Goal: Task Accomplishment & Management: Manage account settings

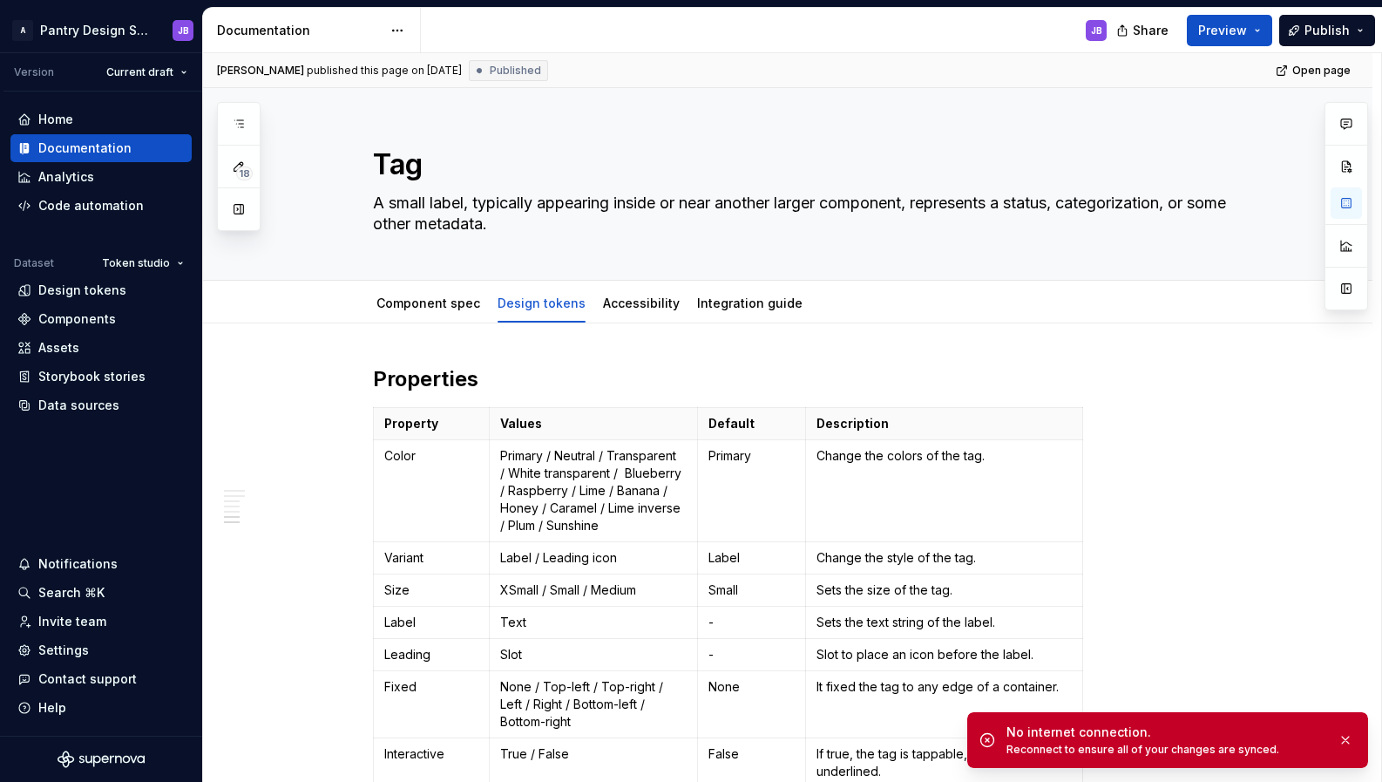
scroll to position [2100, 0]
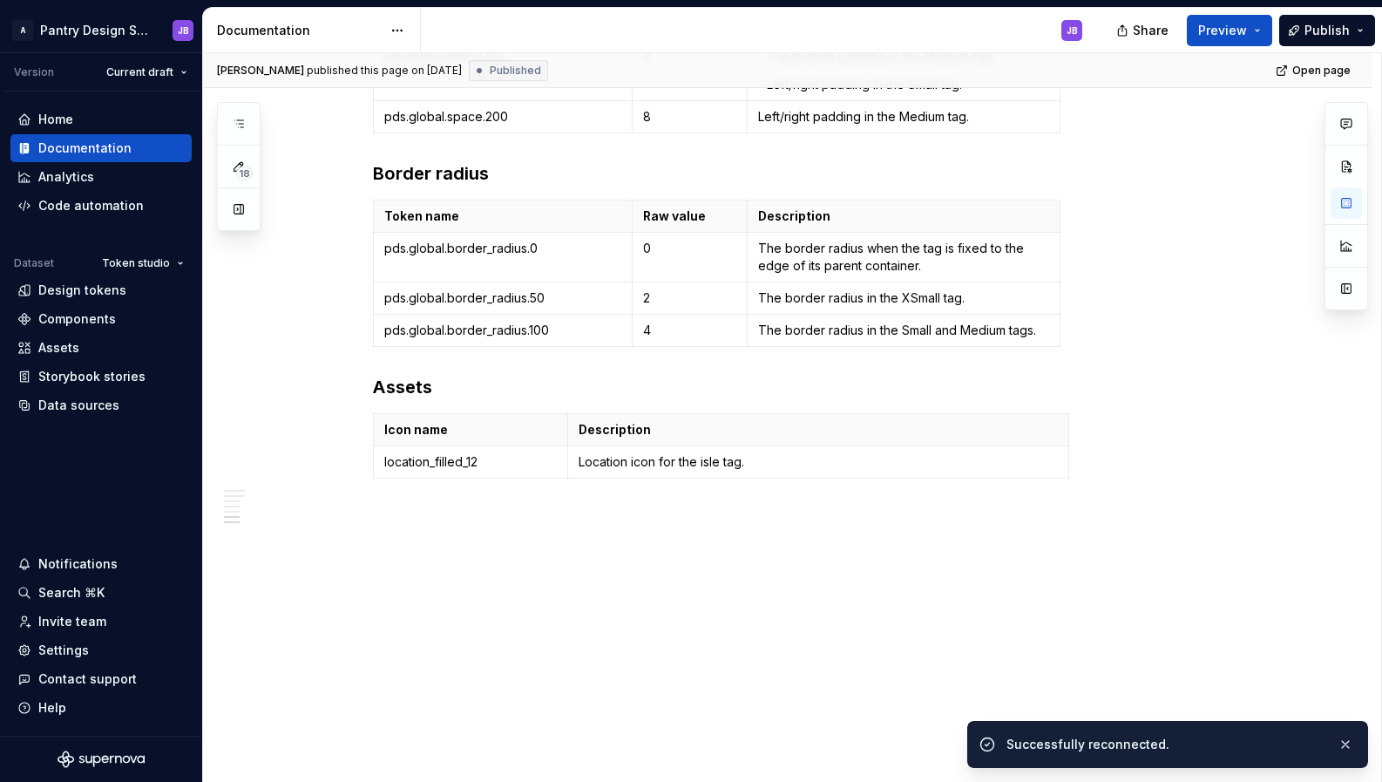
type textarea "*"
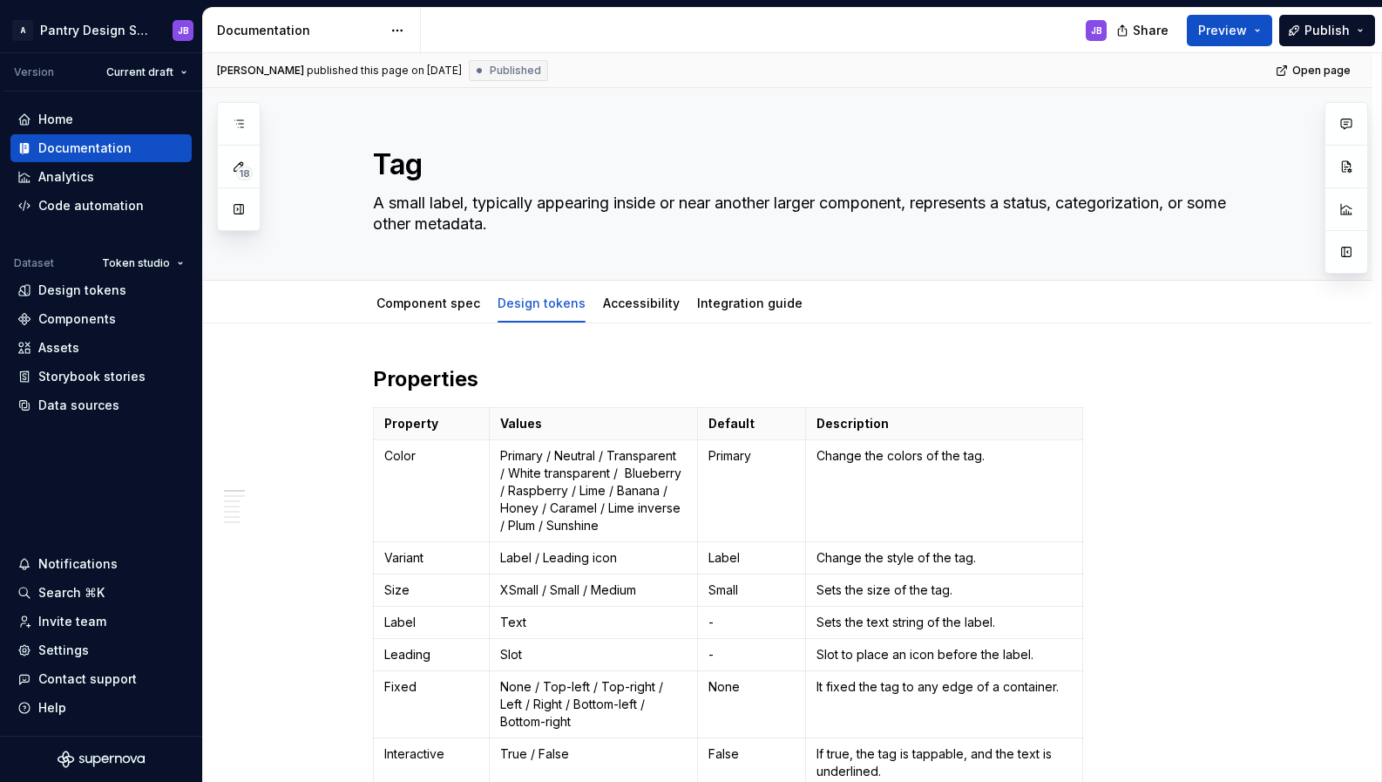
type textarea "*"
click at [64, 619] on div "Invite team" at bounding box center [72, 621] width 68 height 17
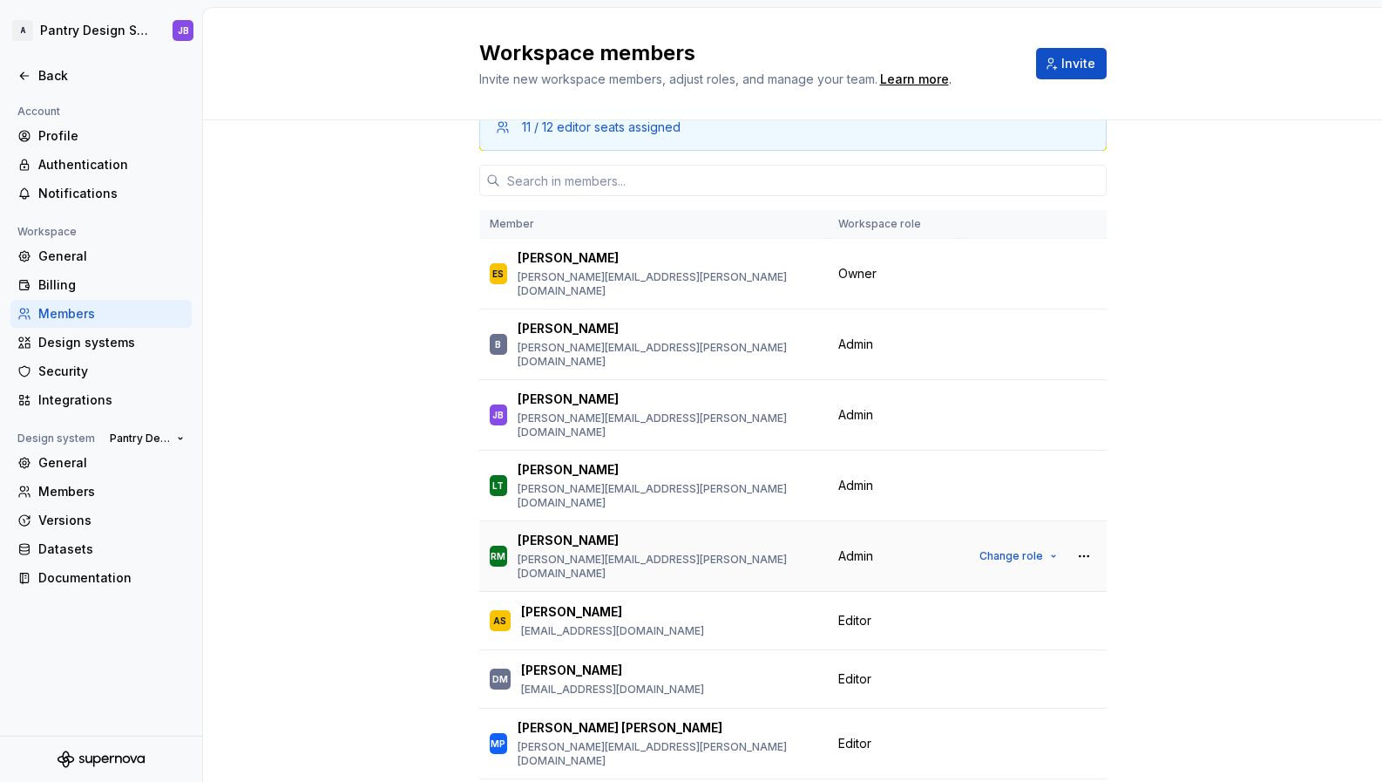
scroll to position [44, 0]
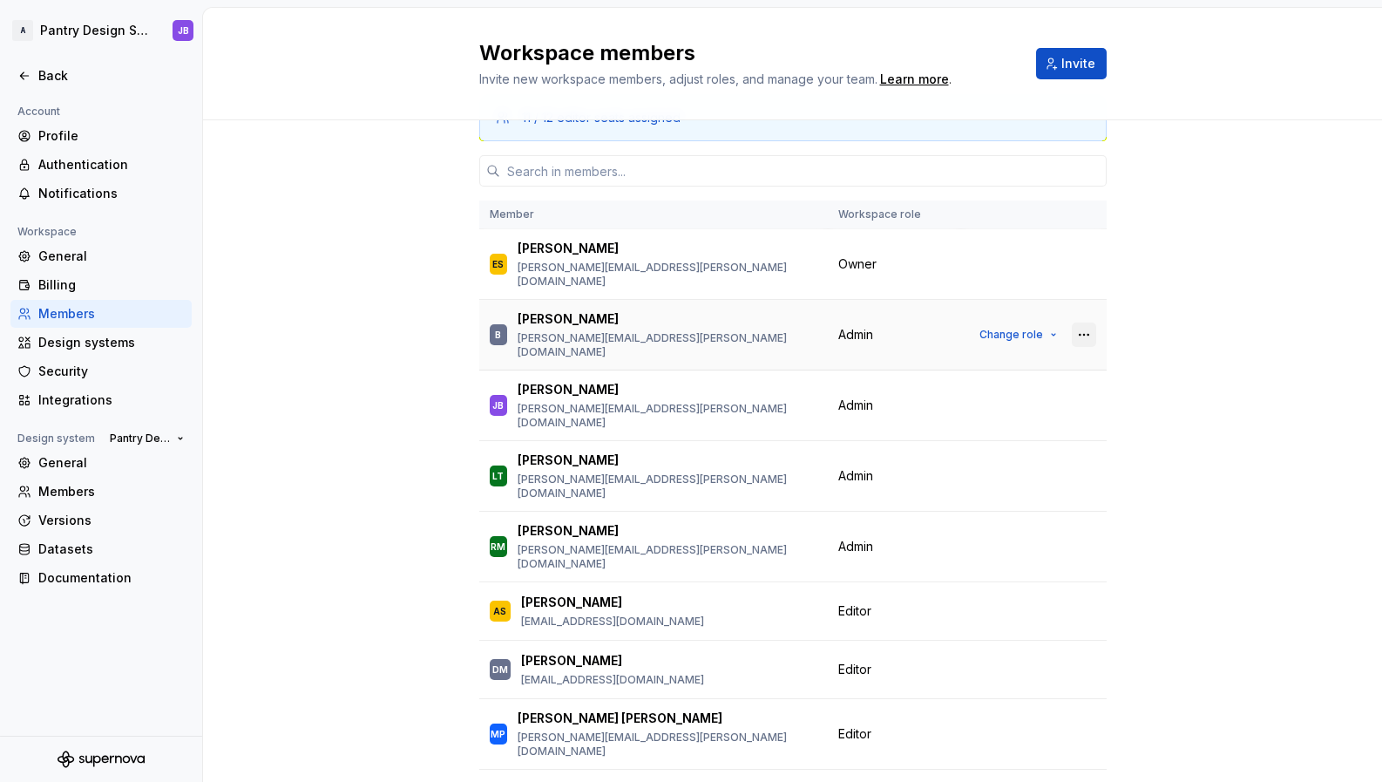
click at [1077, 322] on button "button" at bounding box center [1084, 334] width 24 height 24
click at [972, 351] on div "Remove from workspace" at bounding box center [970, 350] width 151 height 17
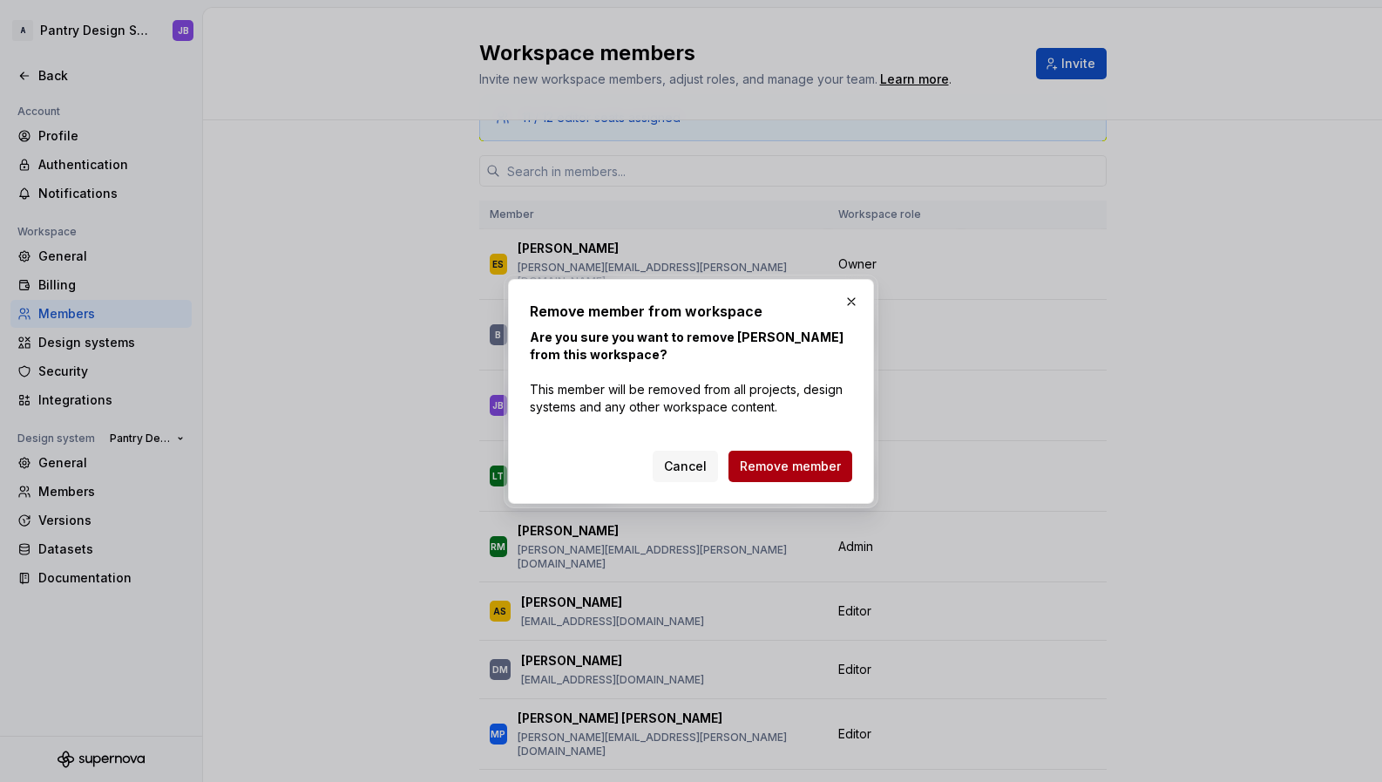
click at [810, 466] on span "Remove member" at bounding box center [790, 465] width 101 height 17
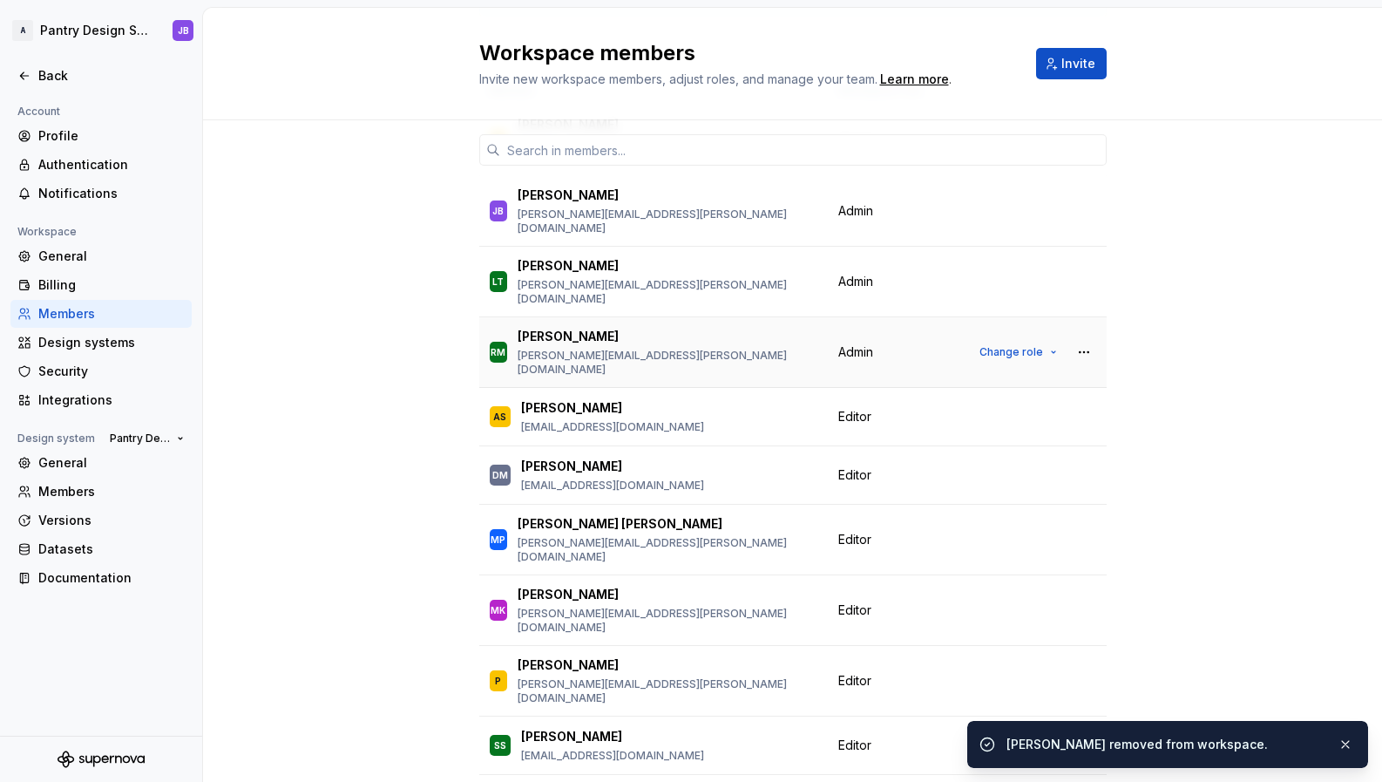
scroll to position [169, 0]
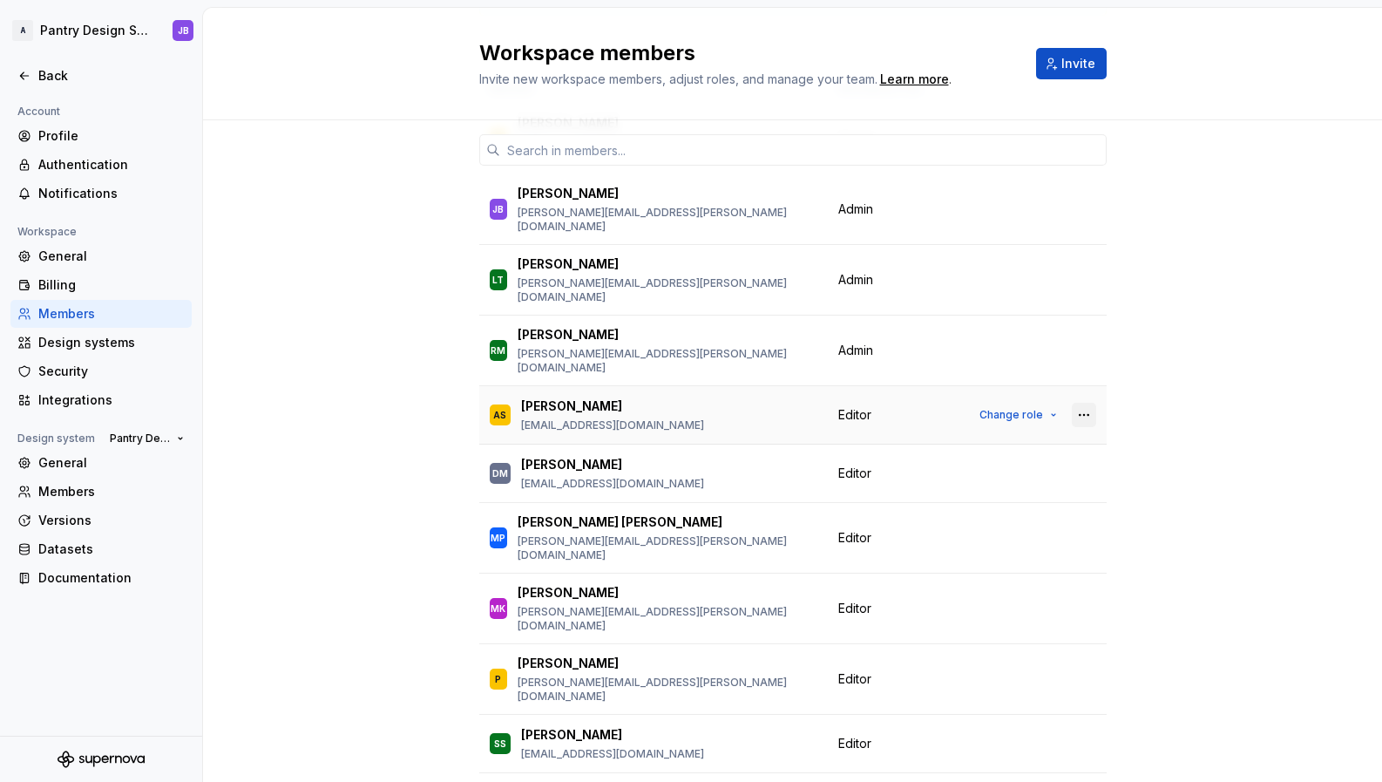
click at [1080, 403] on button "button" at bounding box center [1084, 415] width 24 height 24
click at [964, 398] on div "Remove from workspace" at bounding box center [970, 399] width 151 height 17
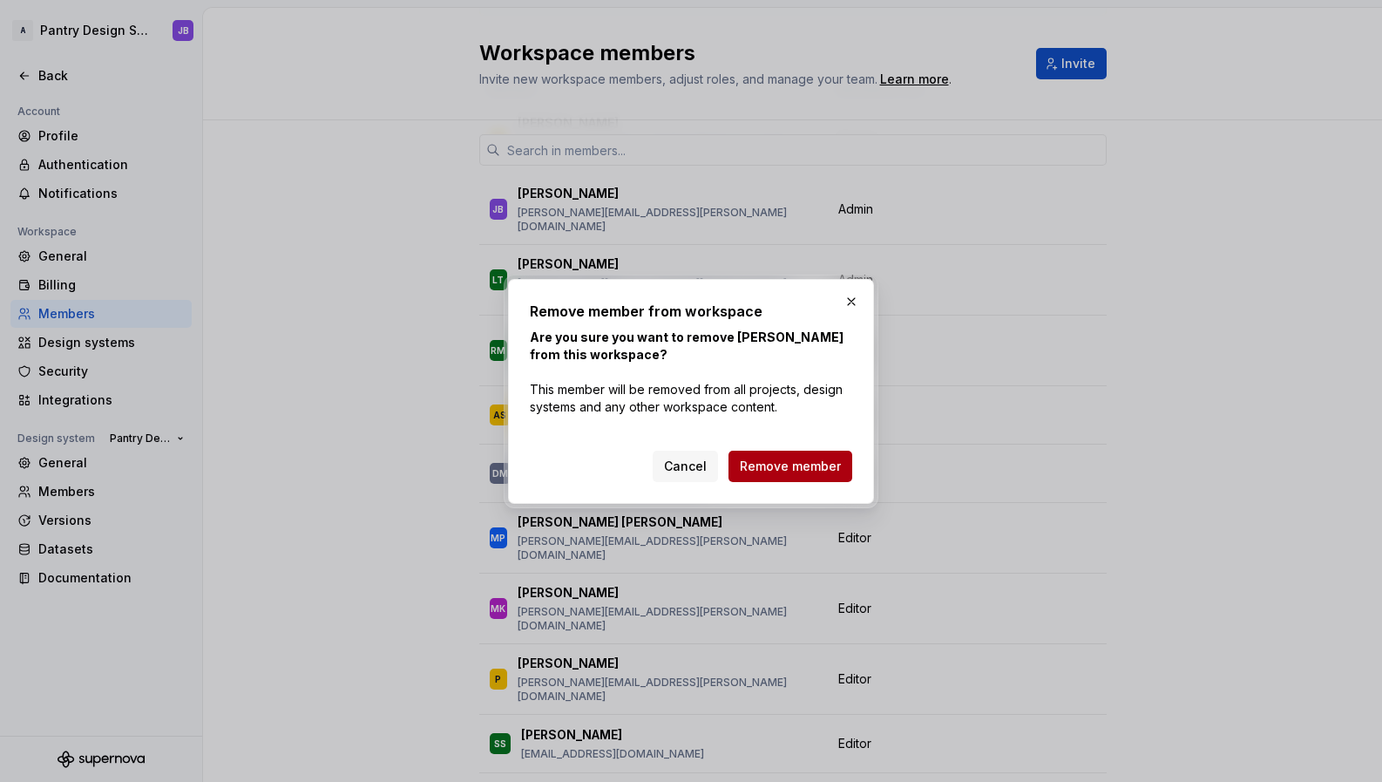
click at [812, 466] on span "Remove member" at bounding box center [790, 465] width 101 height 17
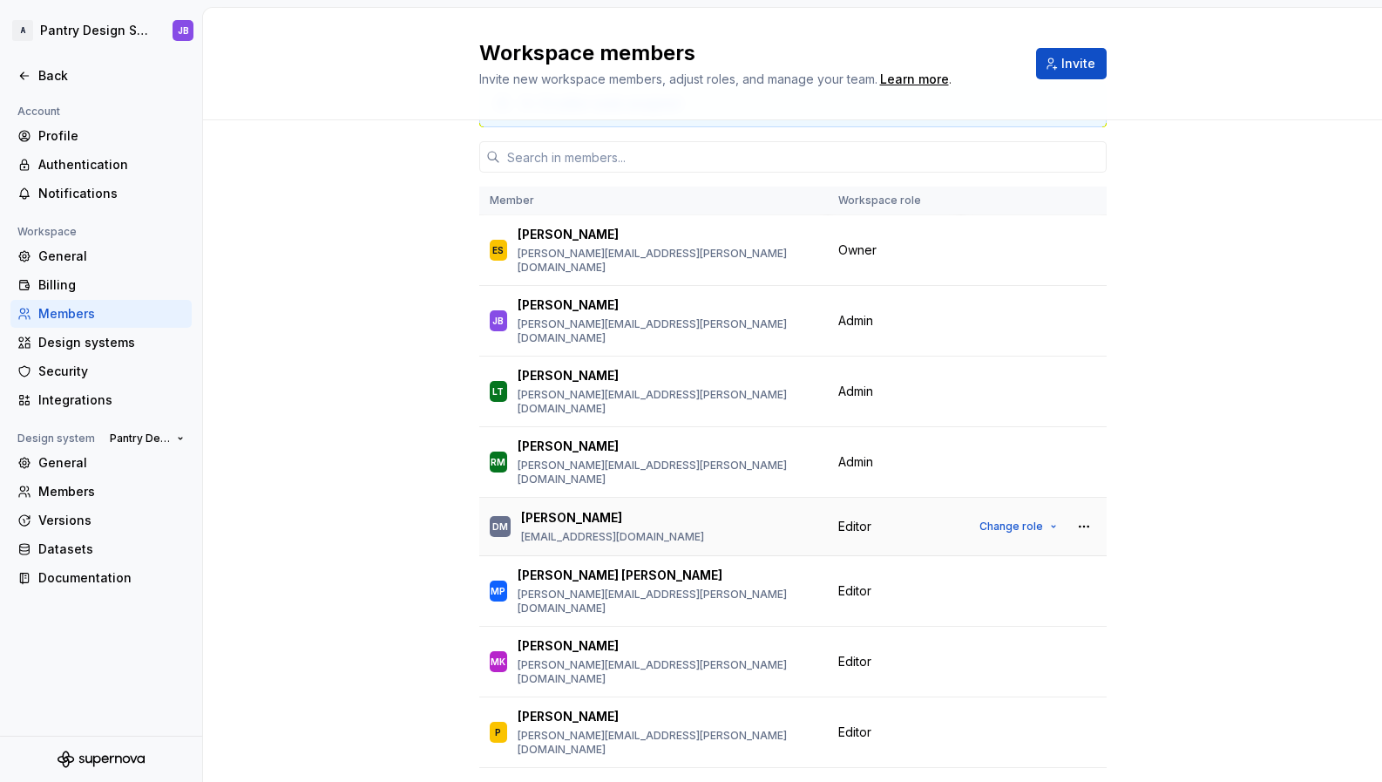
scroll to position [56, 0]
click at [1069, 64] on span "Invite" at bounding box center [1078, 63] width 34 height 17
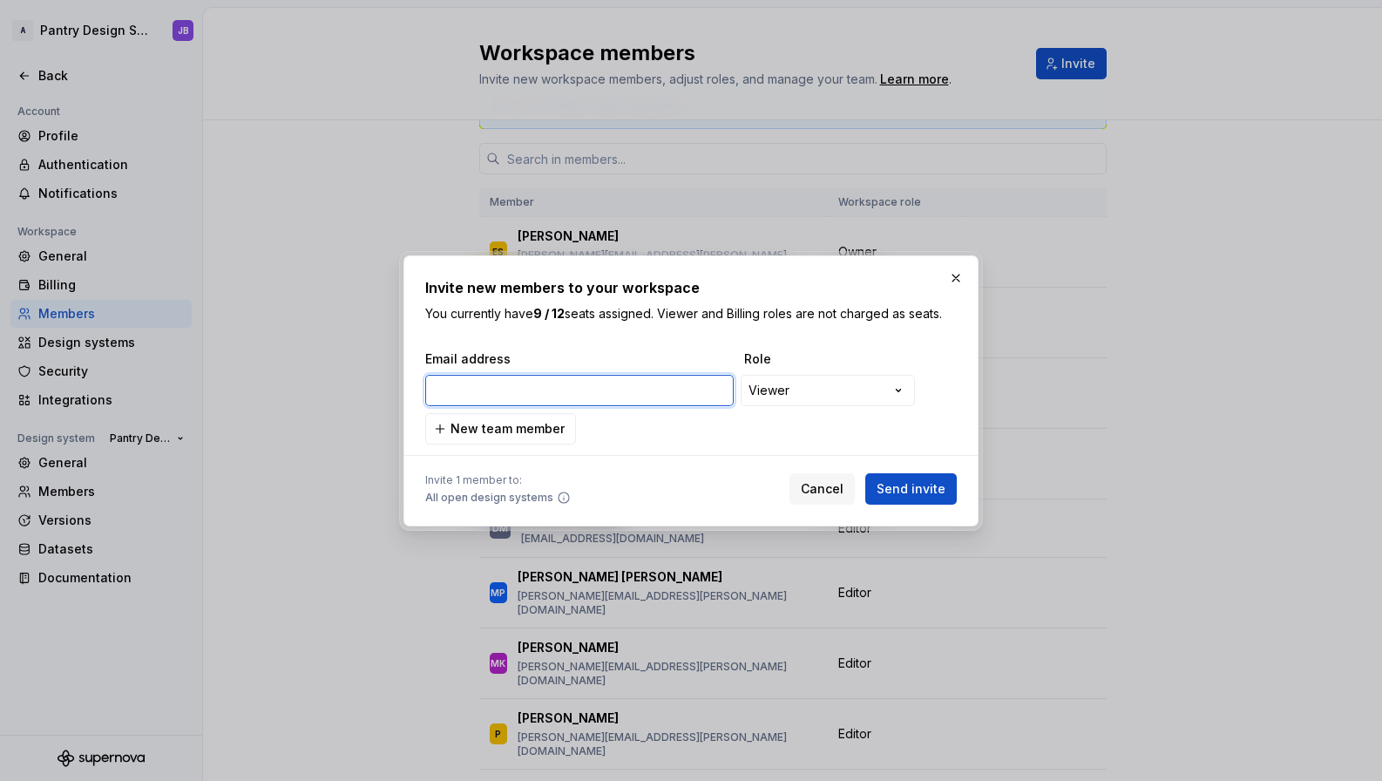
click at [457, 389] on input "email" at bounding box center [579, 390] width 308 height 31
paste input "[EMAIL_ADDRESS][DOMAIN_NAME]"
type input "[EMAIL_ADDRESS][DOMAIN_NAME]"
click at [892, 390] on div "**********" at bounding box center [691, 390] width 1382 height 781
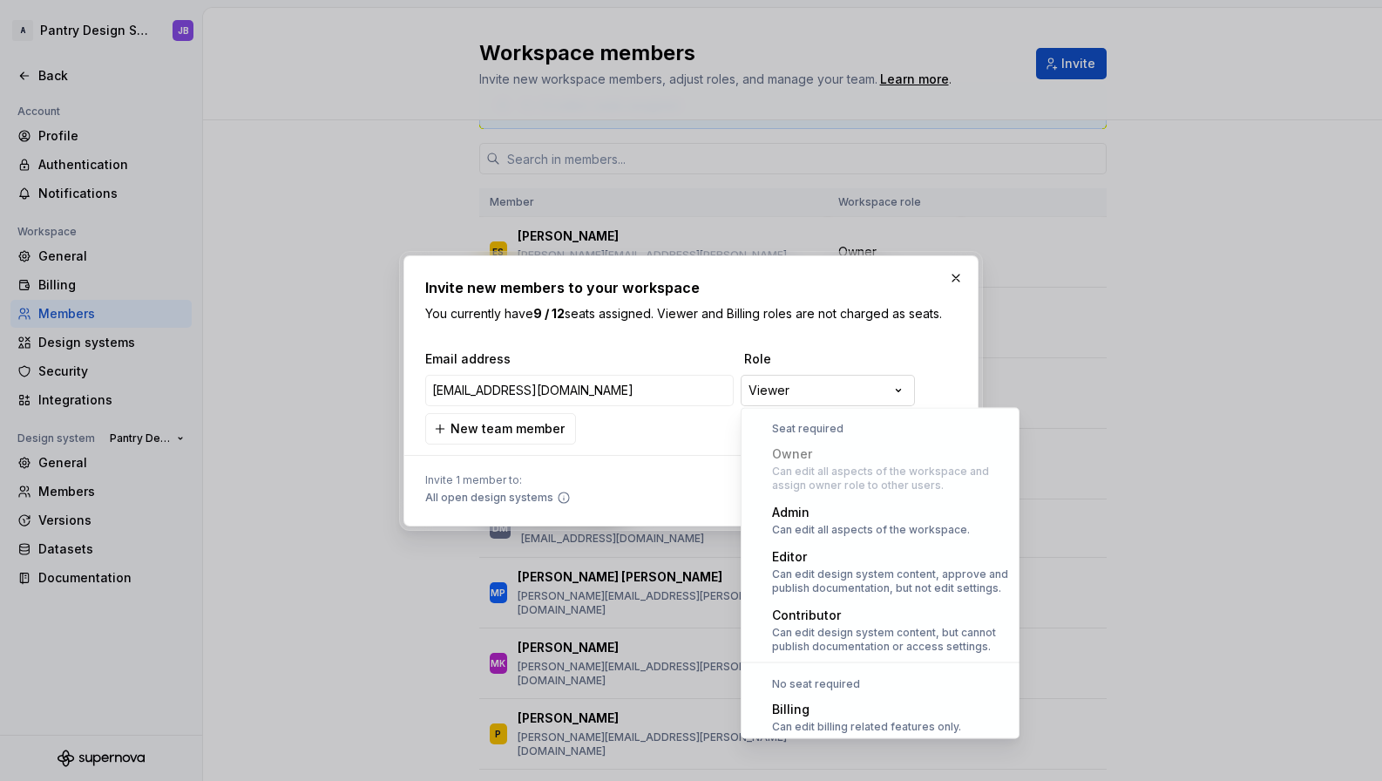
scroll to position [48, 0]
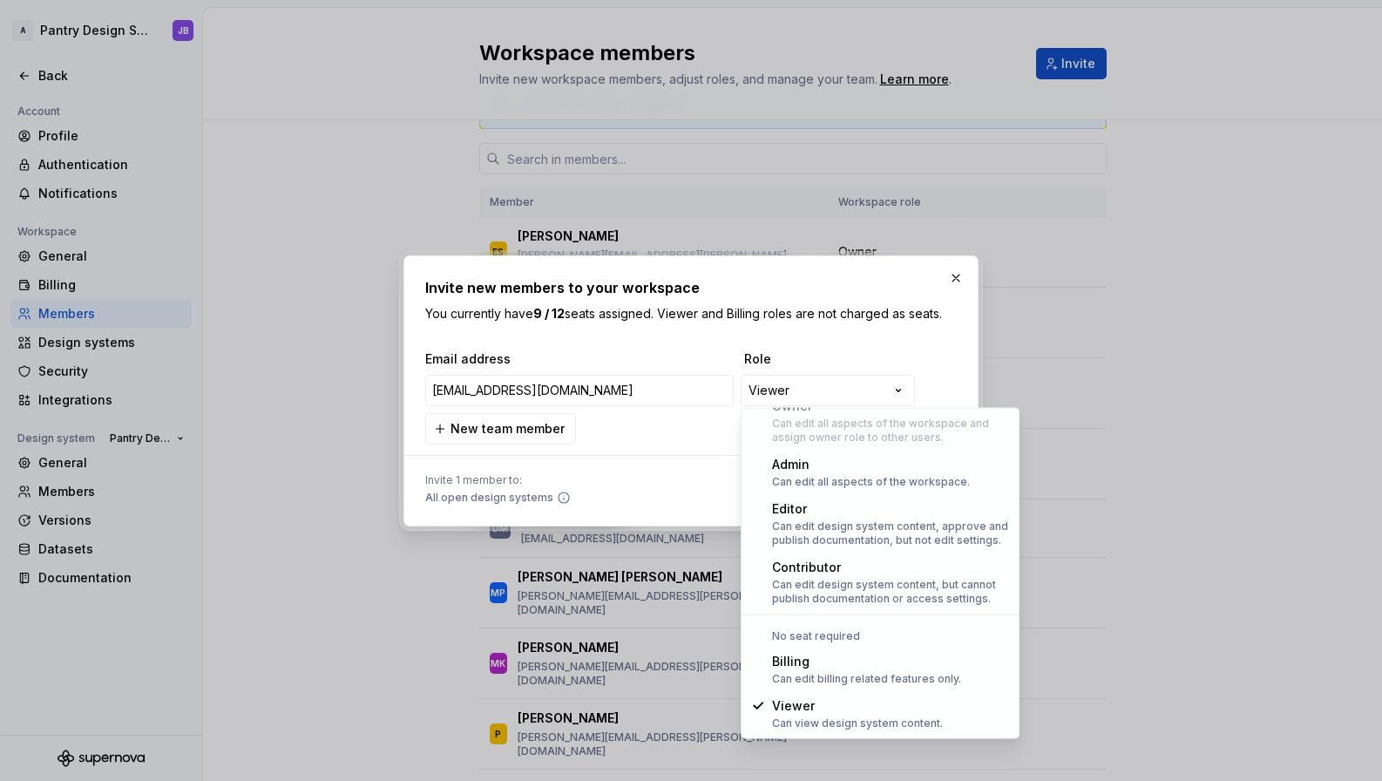
select select "*******"
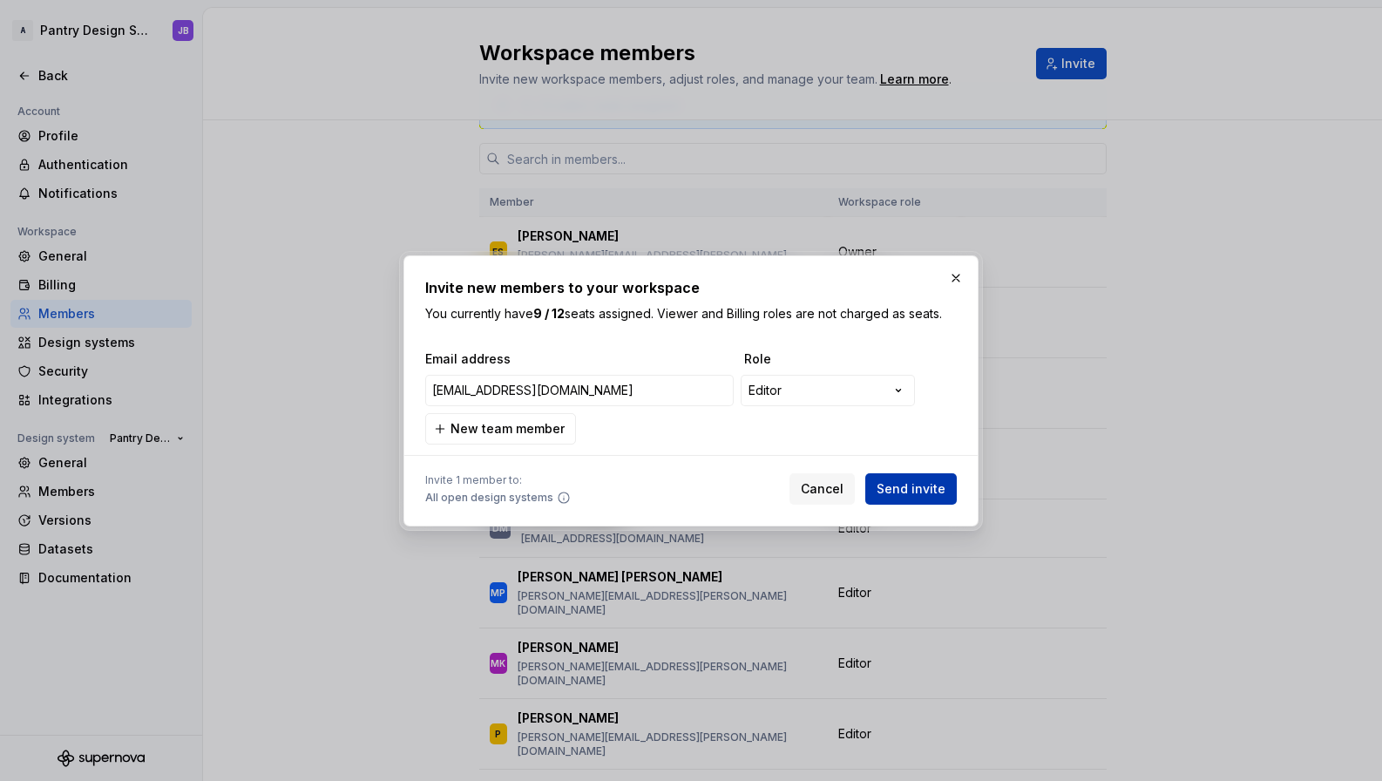
click at [918, 486] on span "Send invite" at bounding box center [911, 488] width 69 height 17
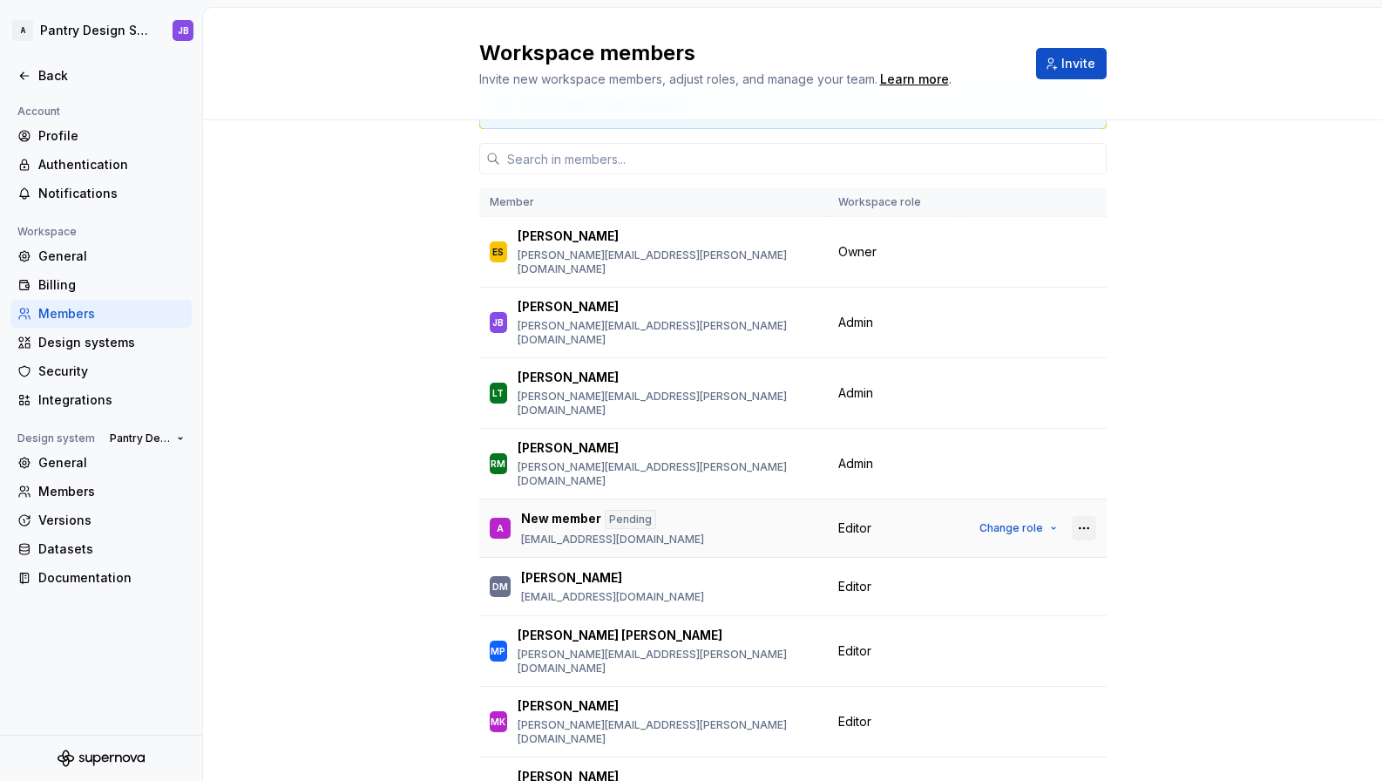
click at [1077, 516] on button "button" at bounding box center [1084, 528] width 24 height 24
click at [1020, 521] on span "Change role" at bounding box center [1011, 528] width 64 height 14
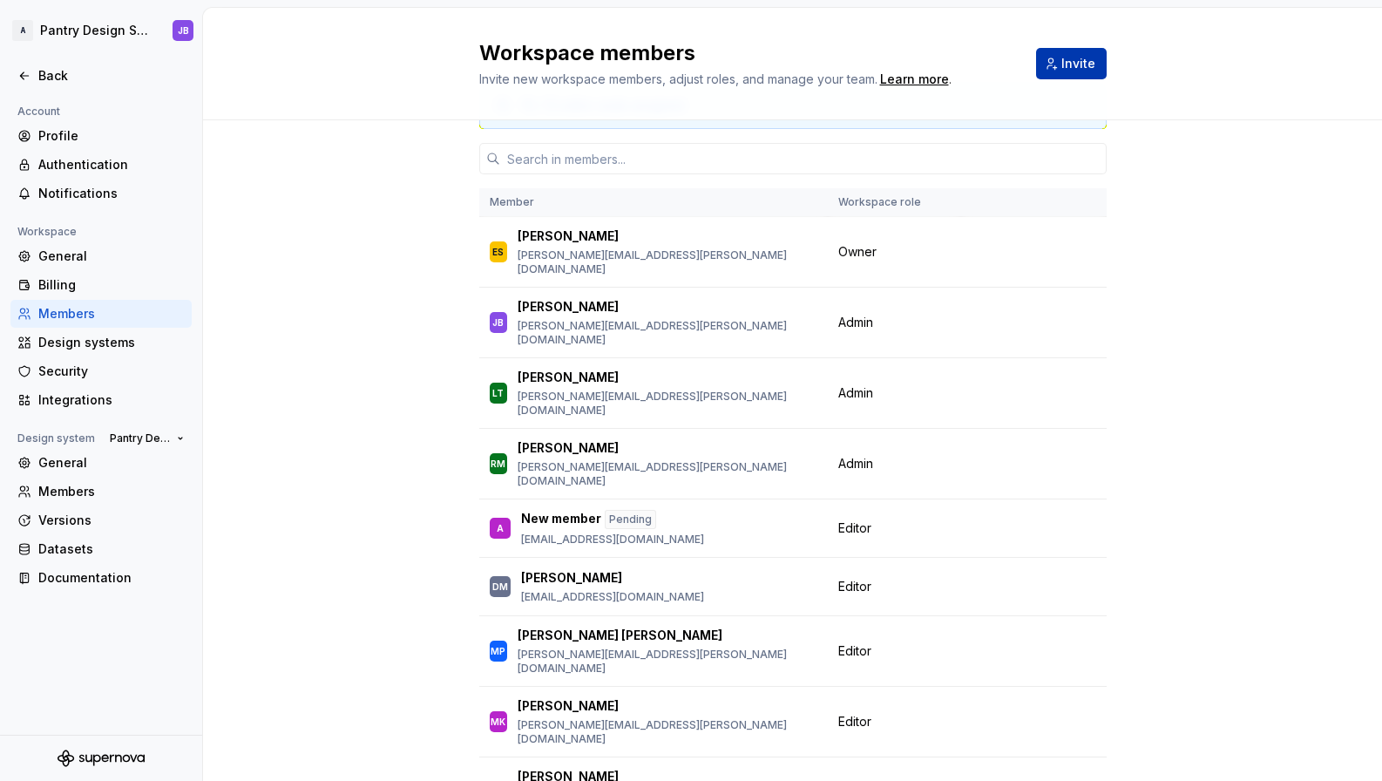
click at [1069, 69] on span "Invite" at bounding box center [1078, 63] width 34 height 17
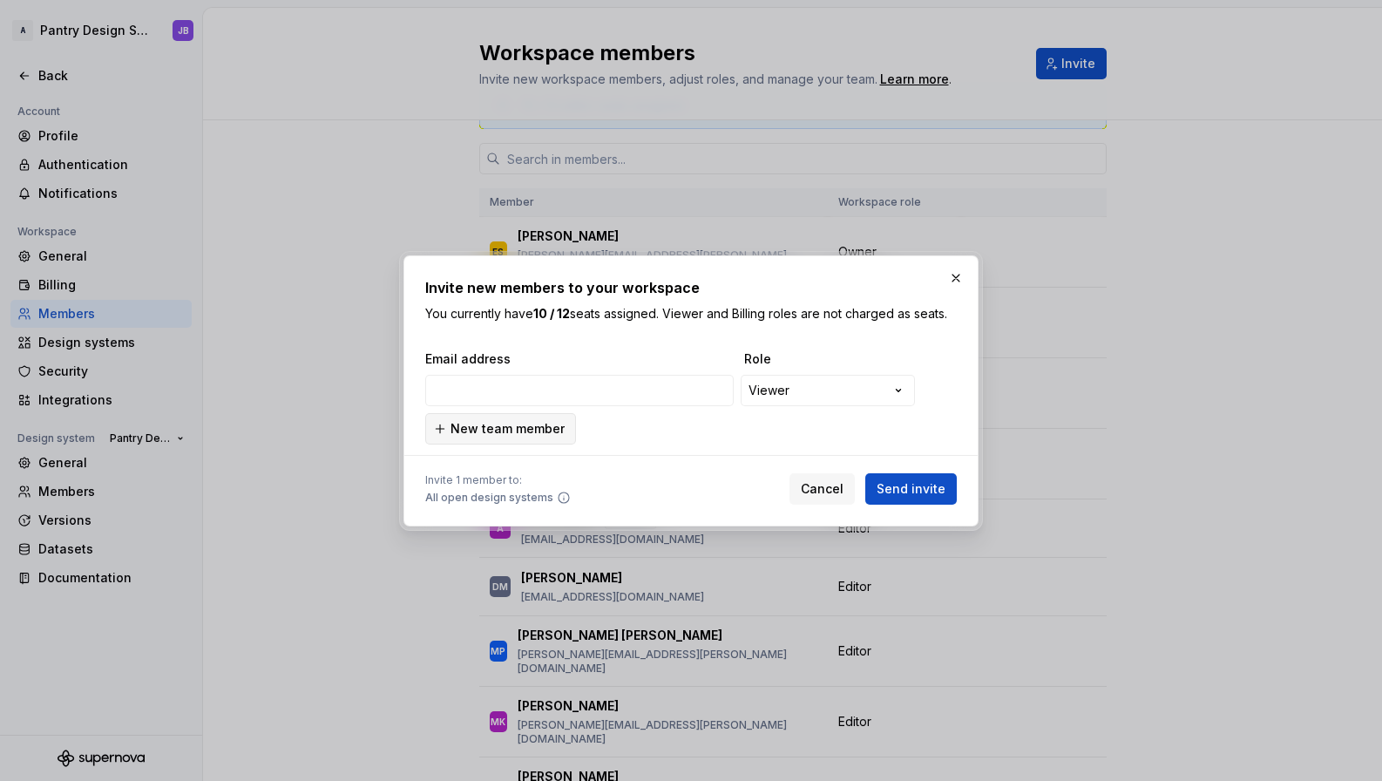
click at [490, 423] on span "New team member" at bounding box center [507, 428] width 114 height 17
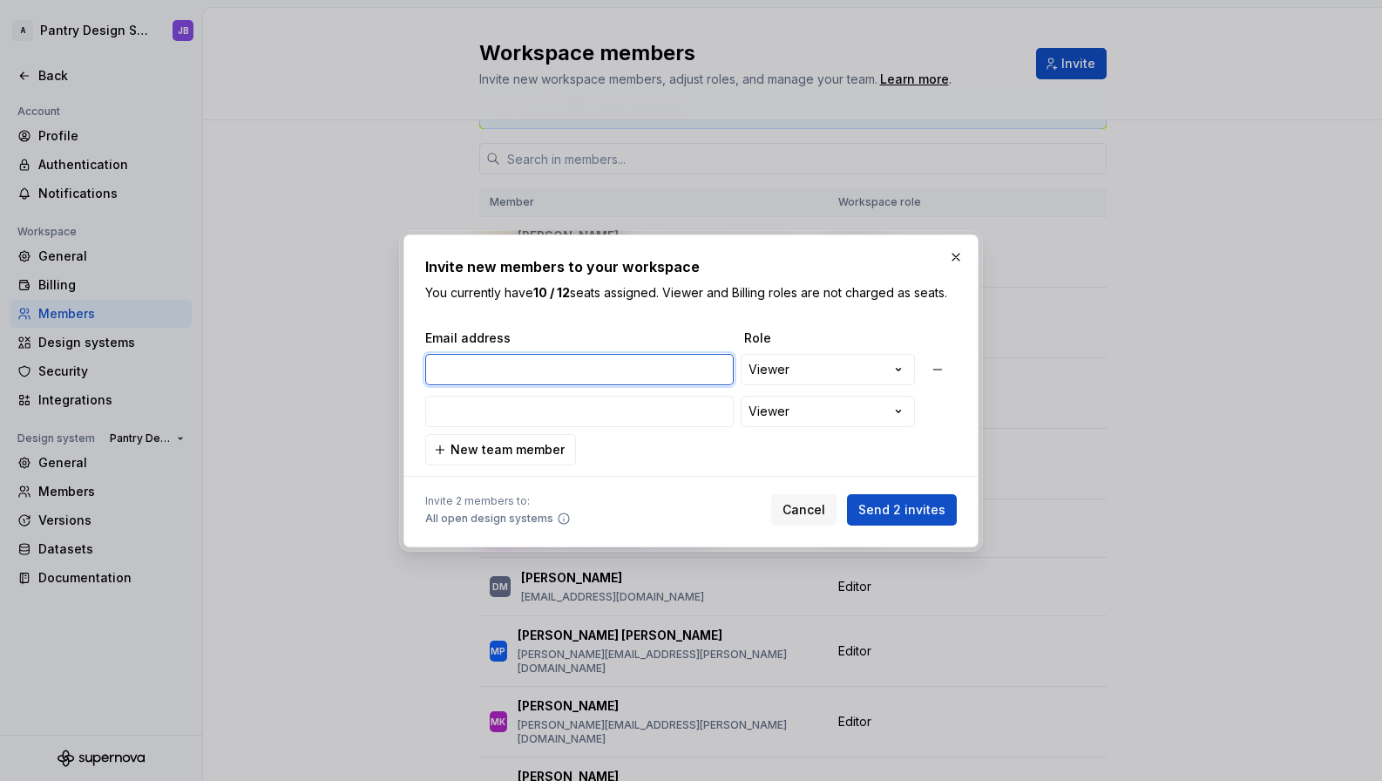
click at [459, 382] on input "email" at bounding box center [579, 369] width 308 height 31
paste input "[EMAIL_ADDRESS][PERSON_NAME][DOMAIN_NAME]"
type input "[EMAIL_ADDRESS][PERSON_NAME][DOMAIN_NAME]"
click at [775, 369] on div "**********" at bounding box center [691, 390] width 1382 height 781
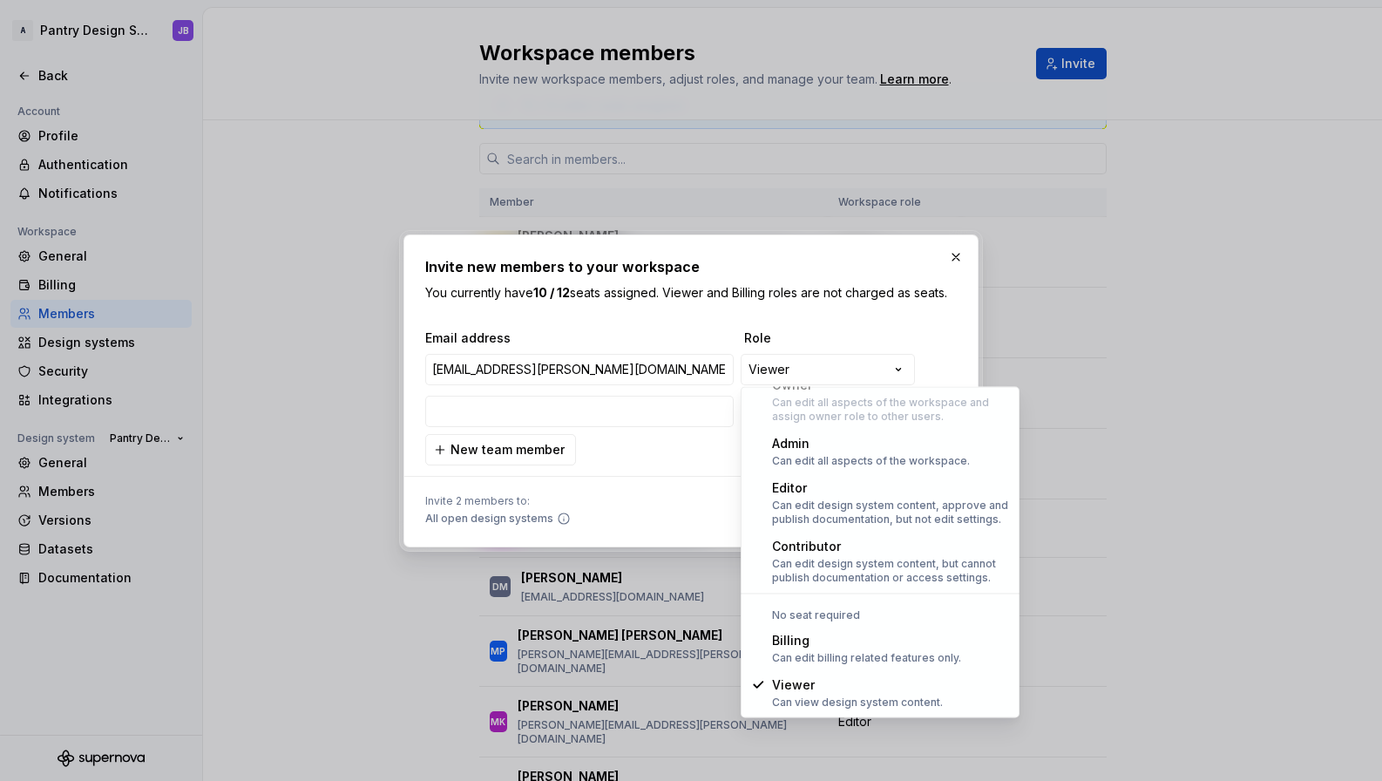
select select "*******"
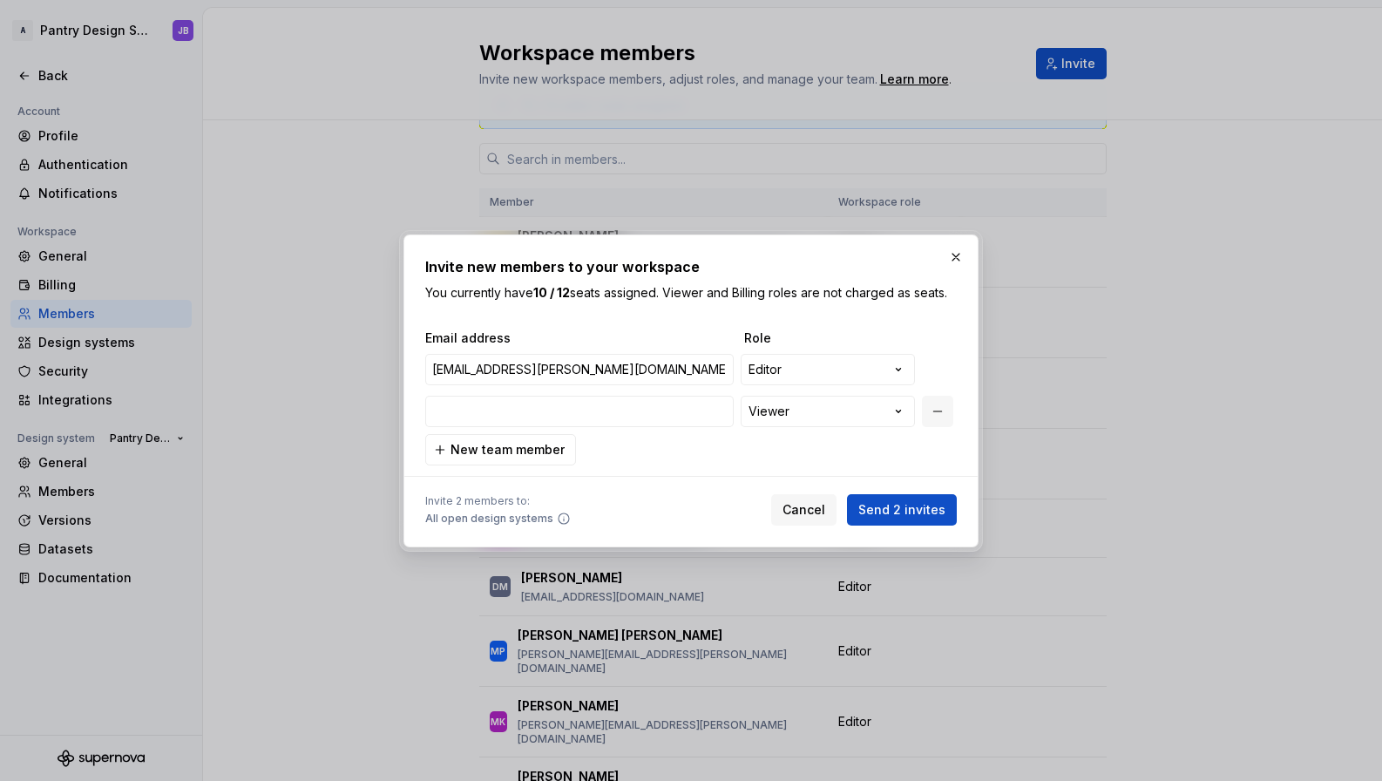
click at [938, 406] on button "button" at bounding box center [937, 411] width 31 height 31
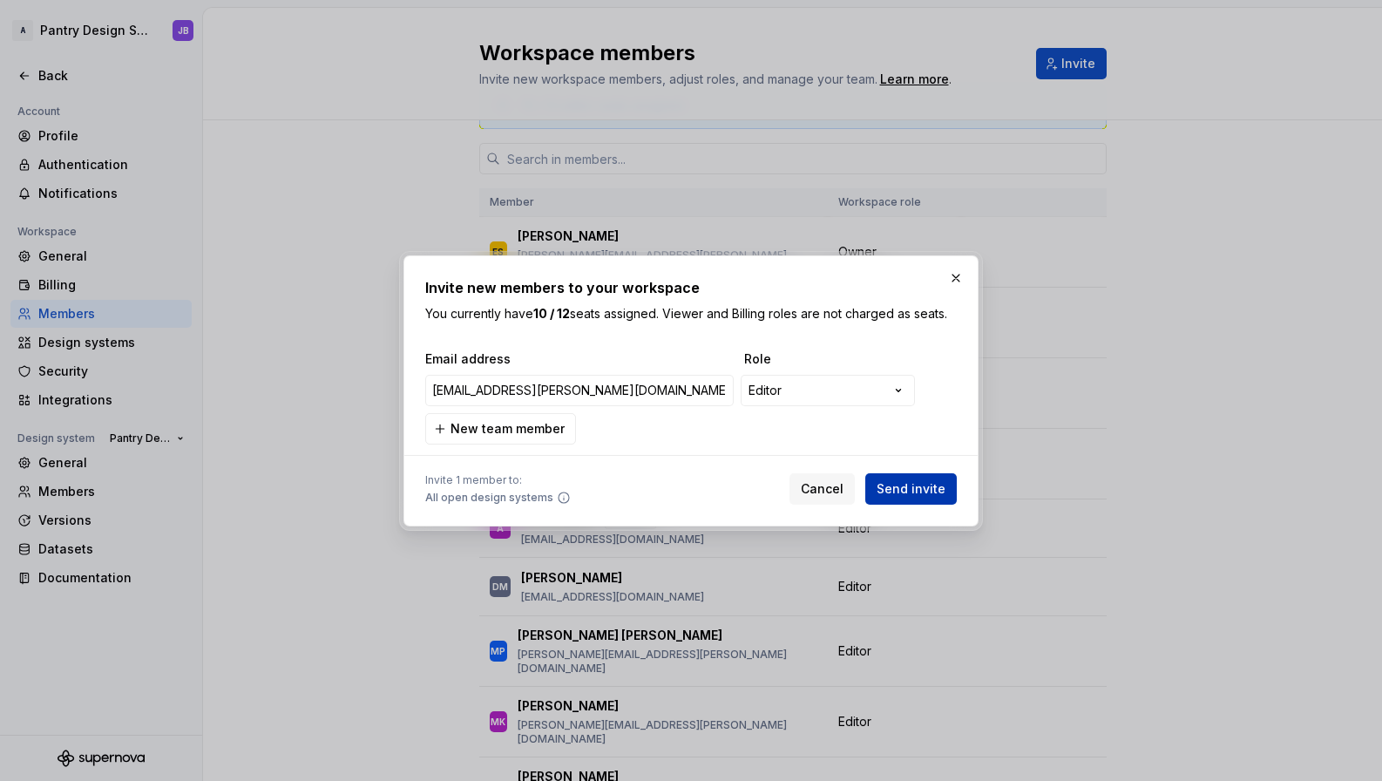
click at [913, 490] on span "Send invite" at bounding box center [911, 488] width 69 height 17
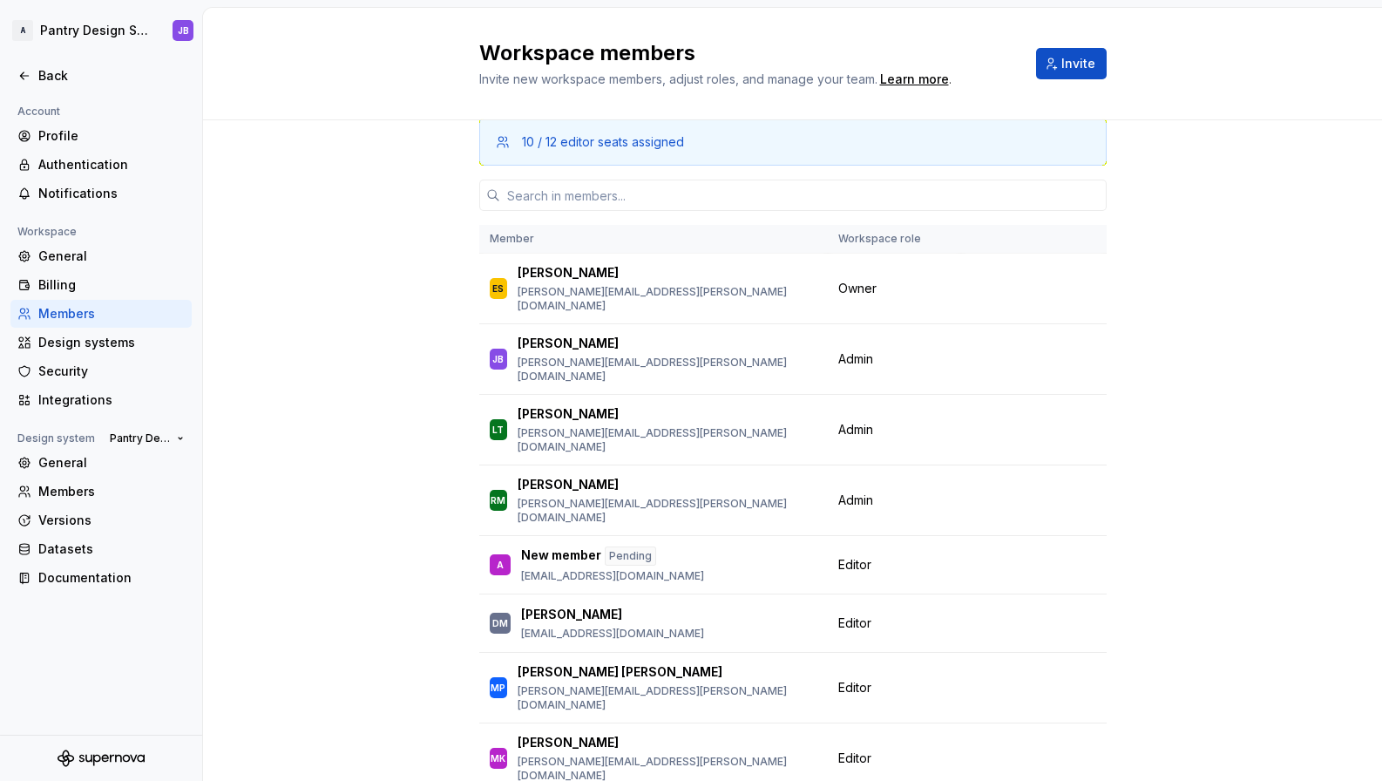
scroll to position [0, 0]
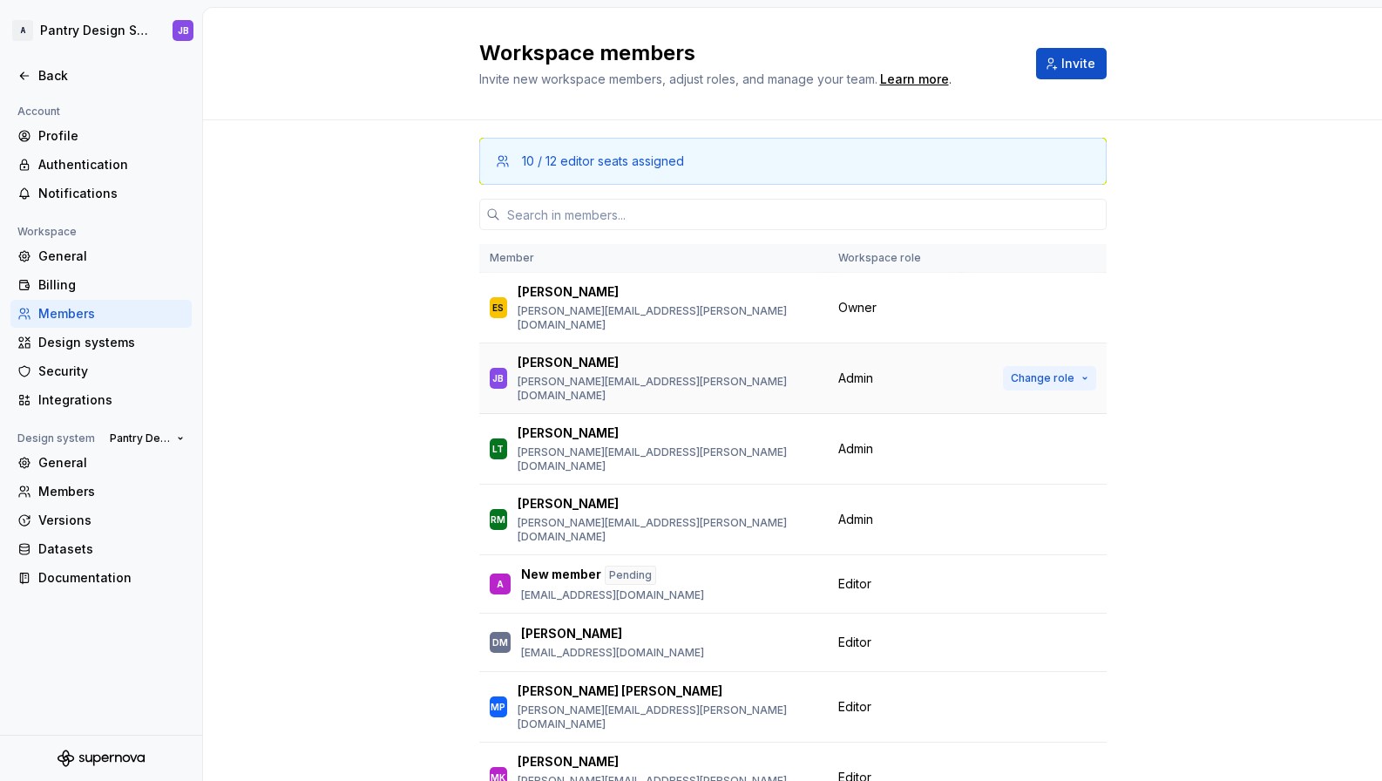
click at [1069, 366] on button "Change role" at bounding box center [1049, 378] width 93 height 24
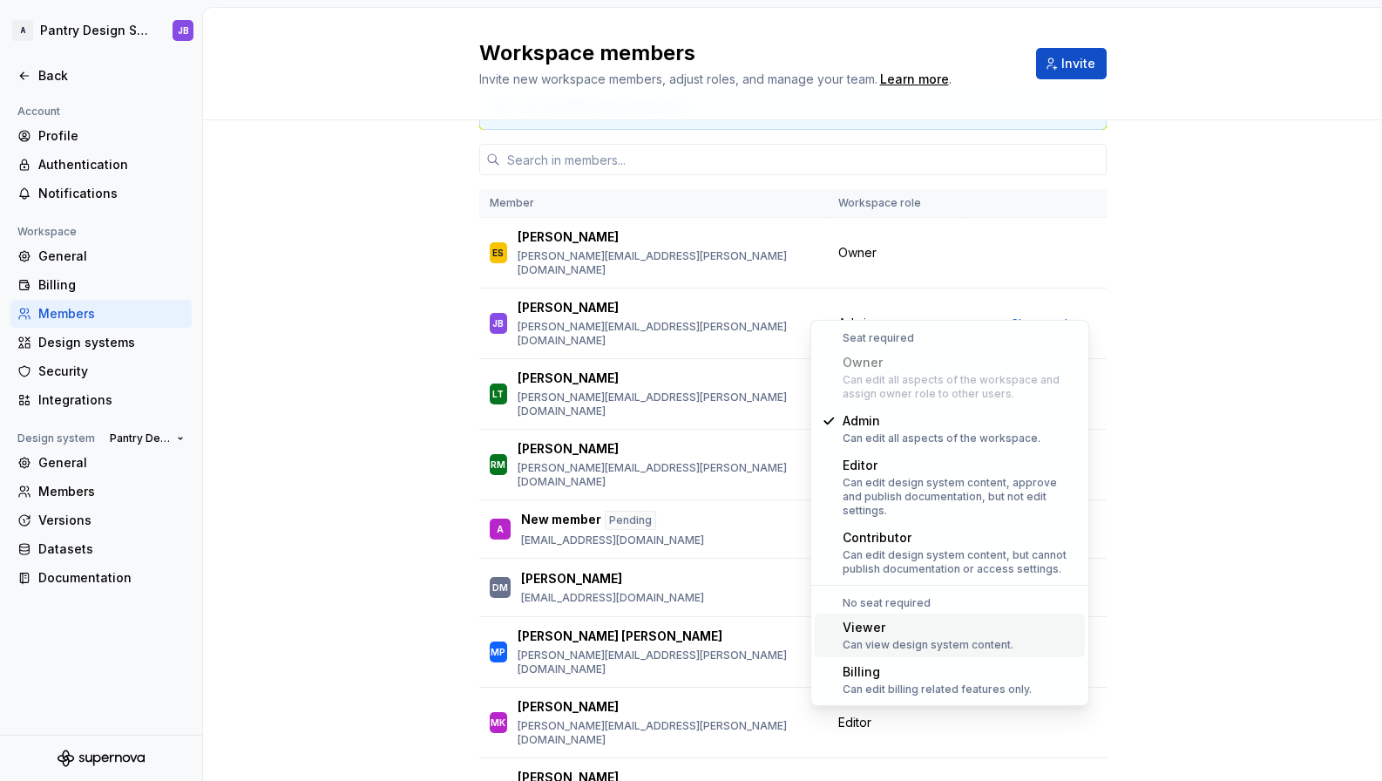
scroll to position [56, 0]
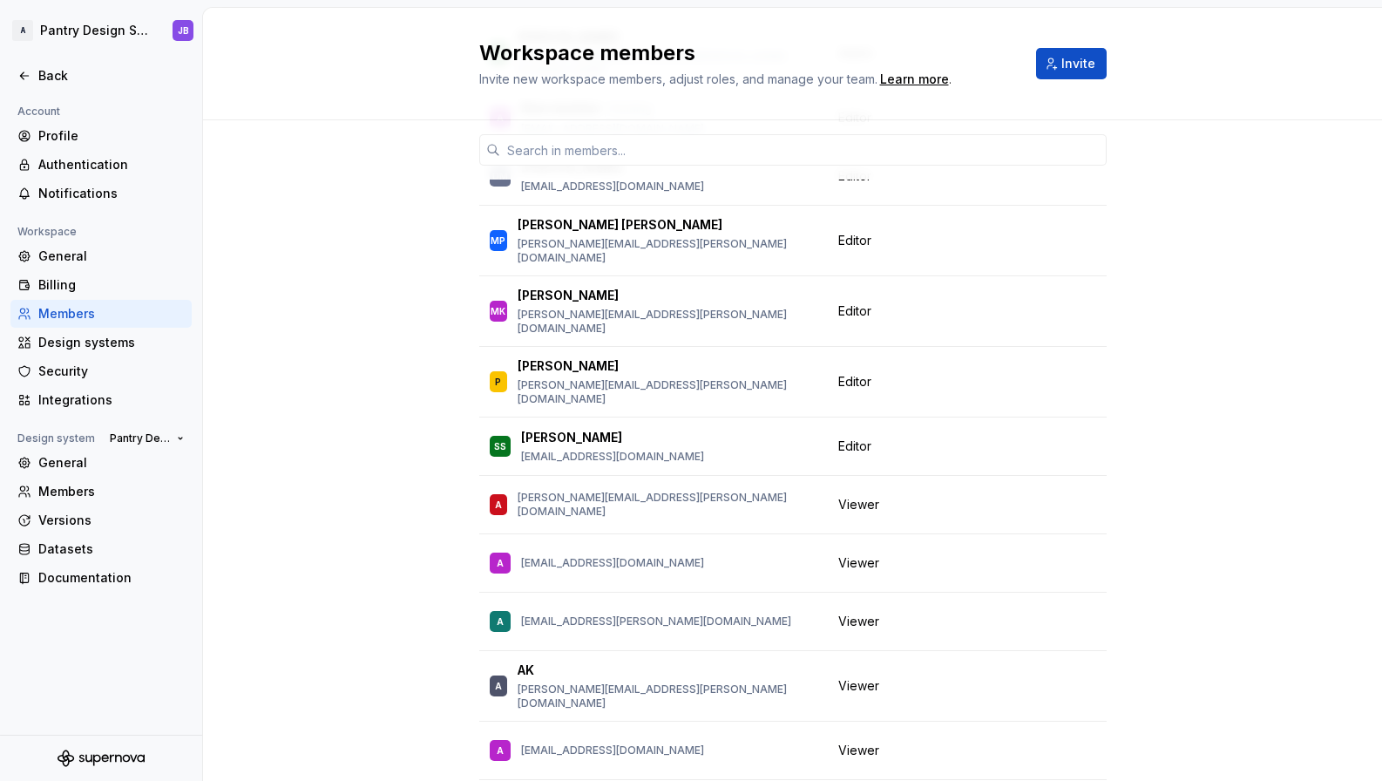
scroll to position [0, 0]
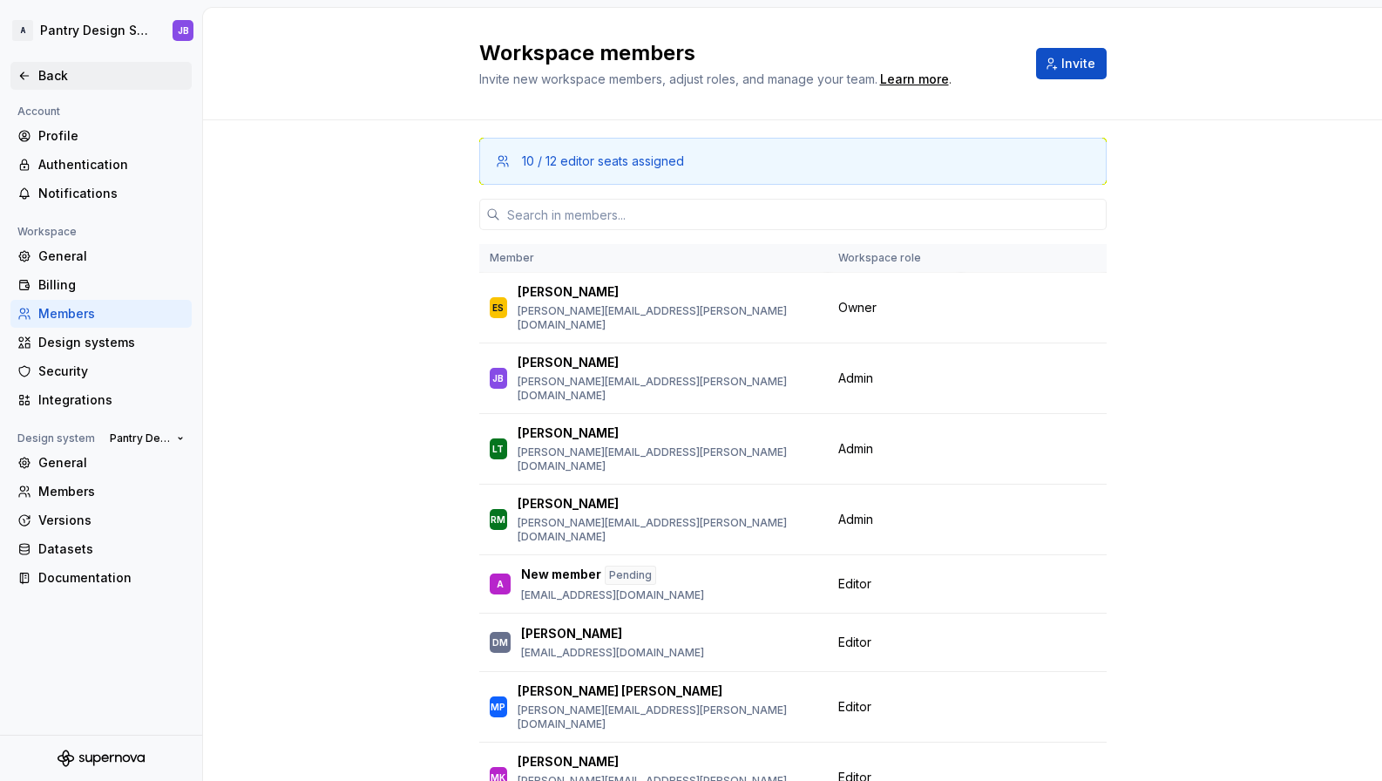
click at [44, 73] on div "Back" at bounding box center [111, 75] width 146 height 17
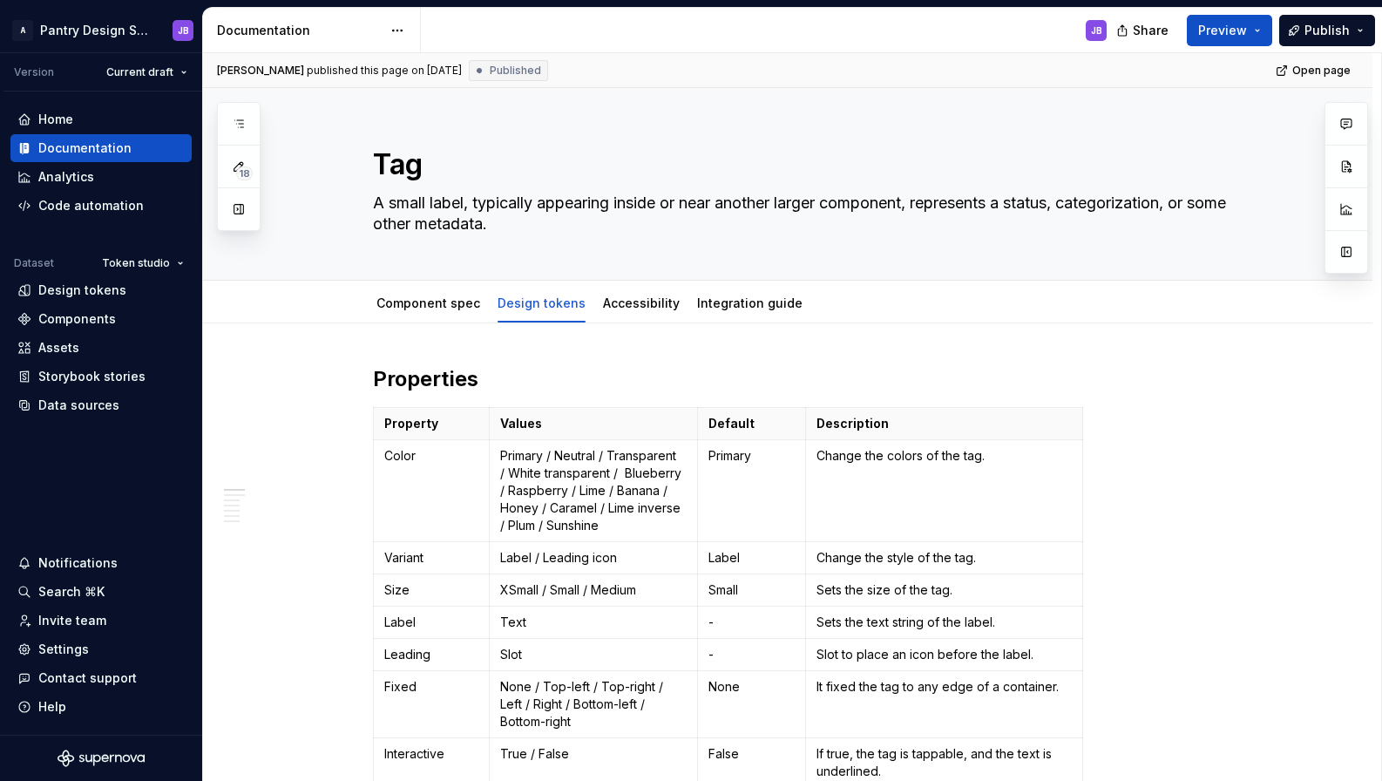
type textarea "*"
